Goal: Task Accomplishment & Management: Use online tool/utility

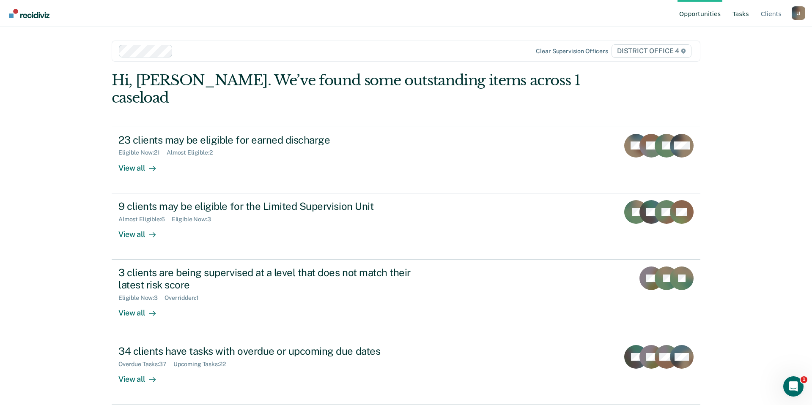
click at [744, 14] on link "Tasks" at bounding box center [741, 13] width 20 height 27
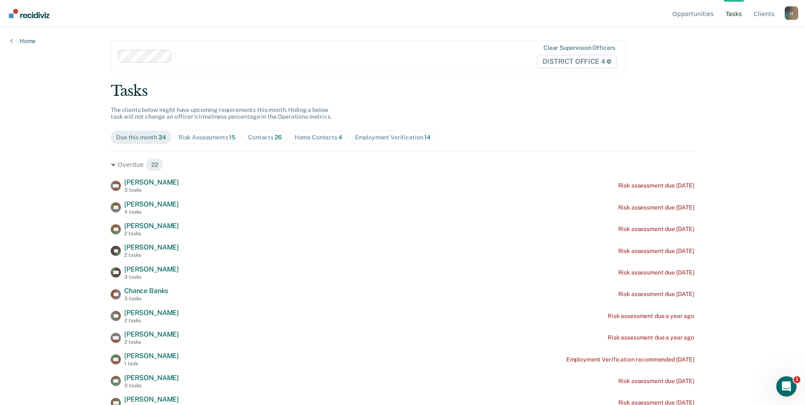
click at [208, 138] on div "Risk Assessments 15" at bounding box center [207, 137] width 57 height 7
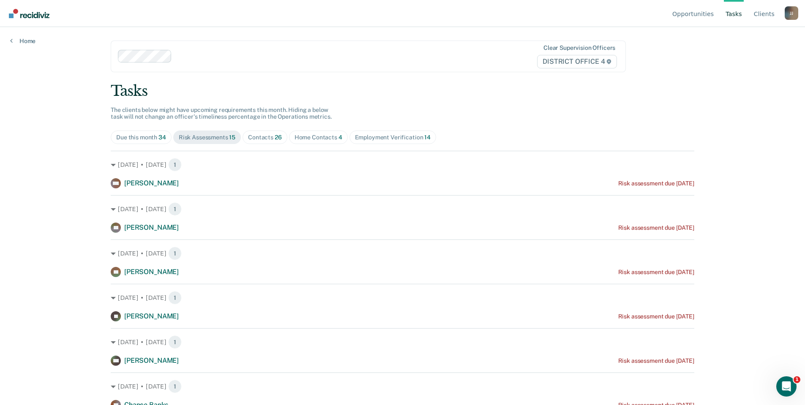
click at [258, 136] on div "Contacts 26" at bounding box center [265, 137] width 34 height 7
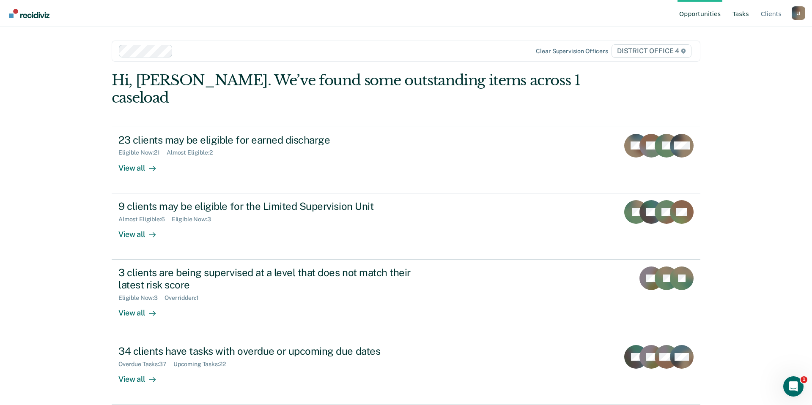
click at [747, 14] on link "Tasks" at bounding box center [741, 13] width 20 height 27
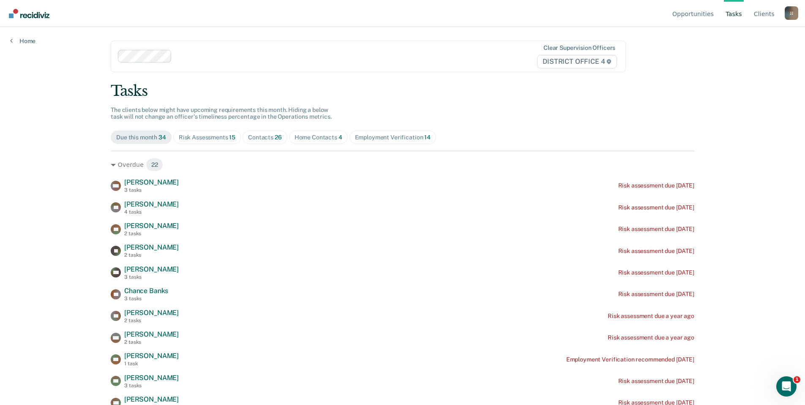
click at [205, 139] on div "Risk Assessments 15" at bounding box center [207, 137] width 57 height 7
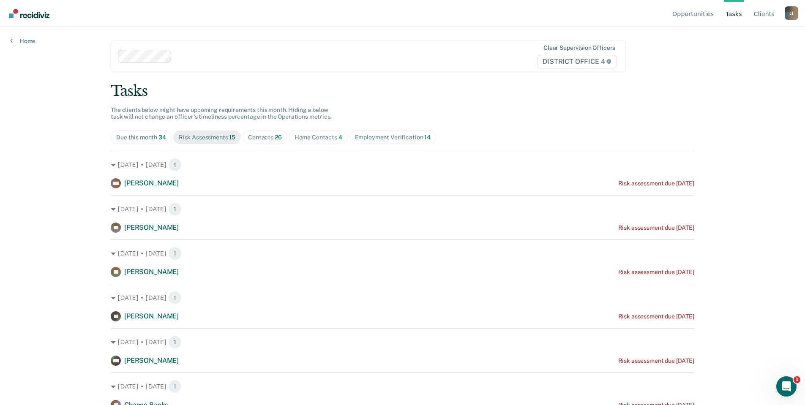
click at [275, 138] on span "26" at bounding box center [278, 137] width 7 height 7
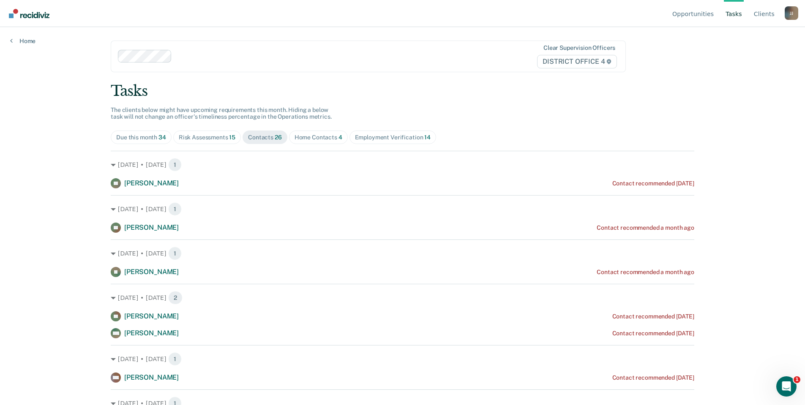
click at [320, 136] on div "Home Contacts 4" at bounding box center [319, 137] width 48 height 7
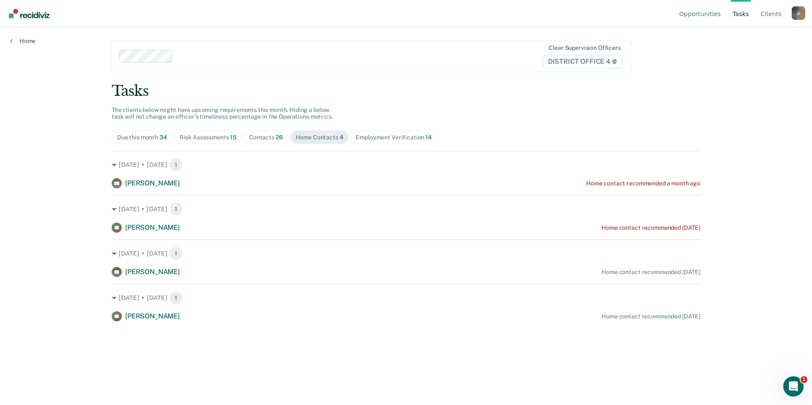
click at [397, 137] on div "Employment Verification 14" at bounding box center [394, 137] width 76 height 7
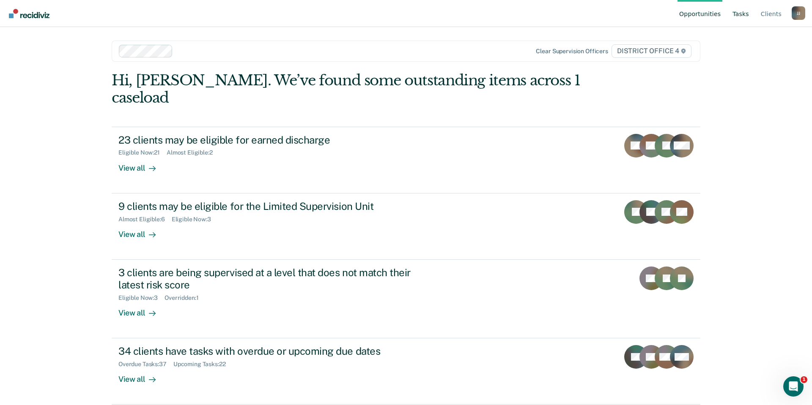
click at [744, 12] on link "Tasks" at bounding box center [741, 13] width 20 height 27
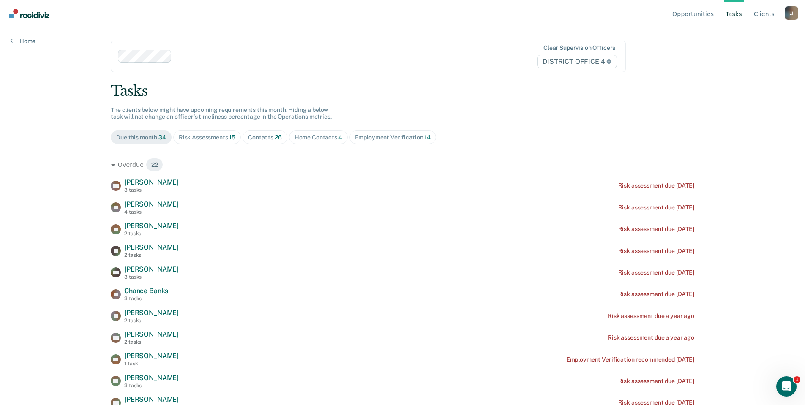
click at [208, 140] on div "Risk Assessments 15" at bounding box center [207, 137] width 57 height 7
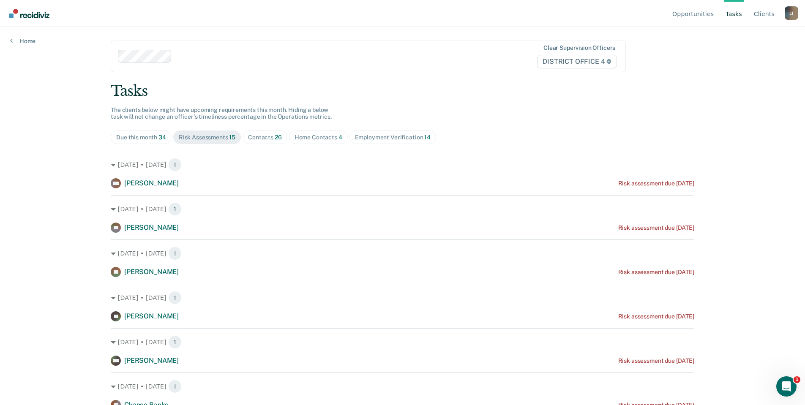
click at [256, 140] on div "Contacts 26" at bounding box center [265, 137] width 34 height 7
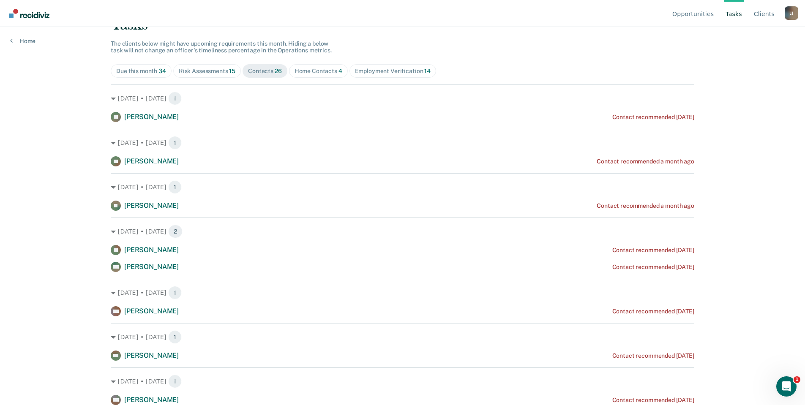
scroll to position [42, 0]
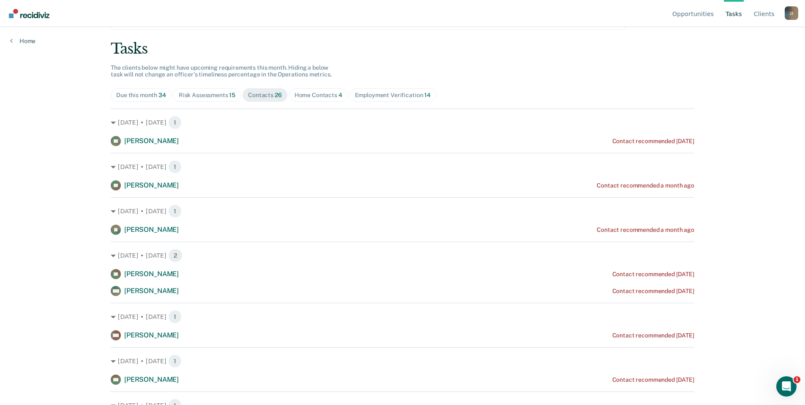
click at [321, 95] on div "Home Contacts 4" at bounding box center [319, 95] width 48 height 7
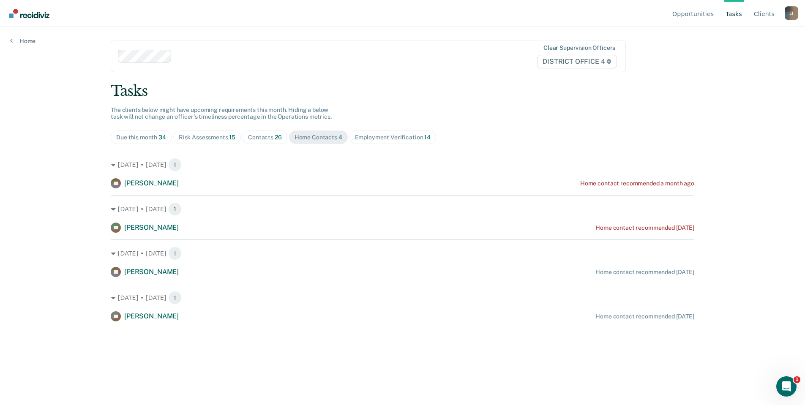
scroll to position [0, 0]
click at [381, 136] on div "Employment Verification 14" at bounding box center [394, 137] width 76 height 7
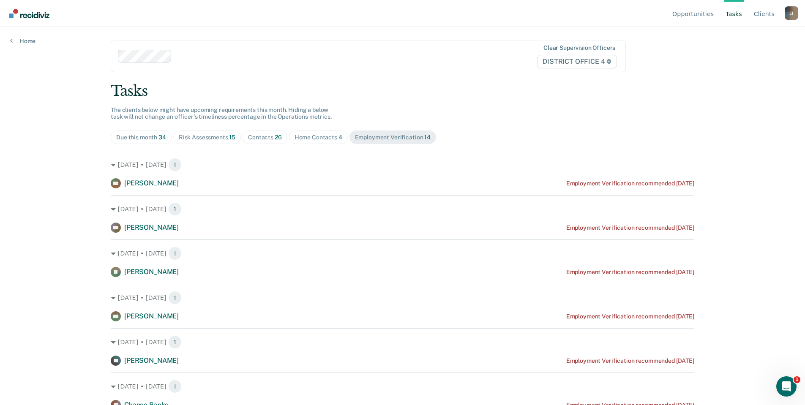
click at [316, 141] on div "Home Contacts 4" at bounding box center [319, 137] width 48 height 7
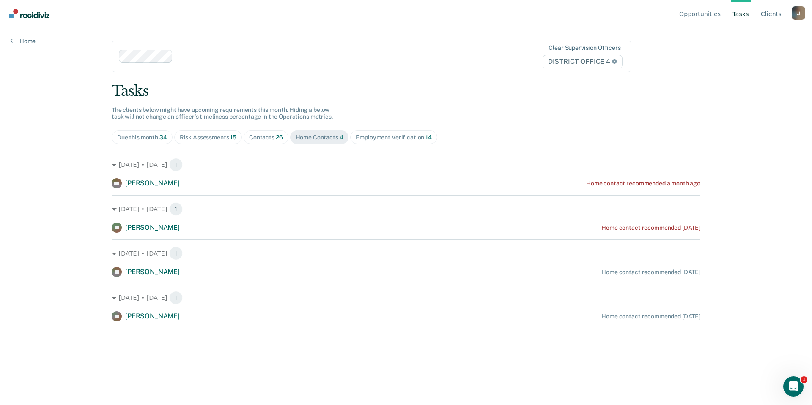
click at [271, 137] on div "Contacts 26" at bounding box center [266, 137] width 34 height 7
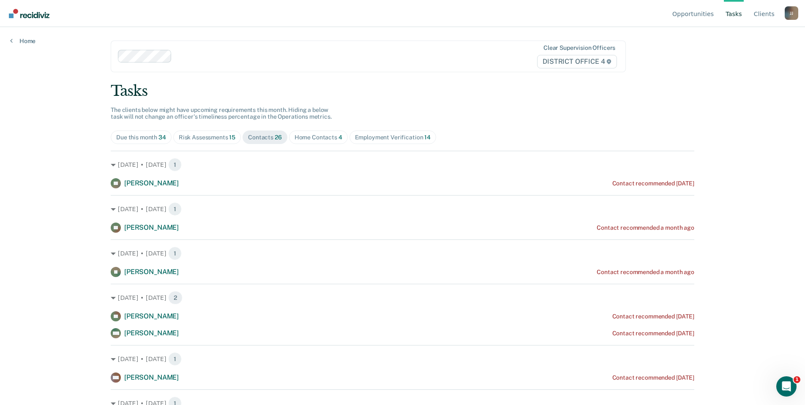
click at [193, 142] on span "Risk Assessments 15" at bounding box center [207, 138] width 68 height 14
